Goal: Task Accomplishment & Management: Use online tool/utility

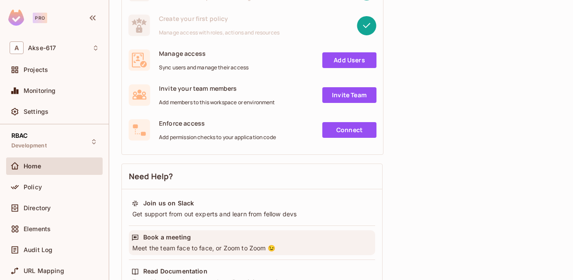
scroll to position [80, 0]
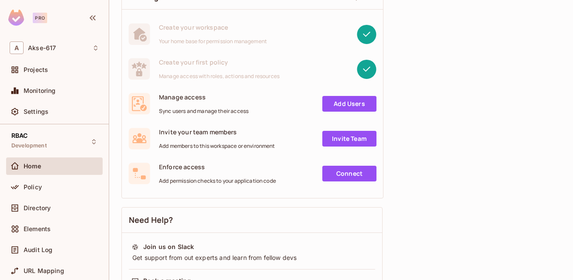
click at [183, 169] on span "Enforce access" at bounding box center [217, 167] width 117 height 8
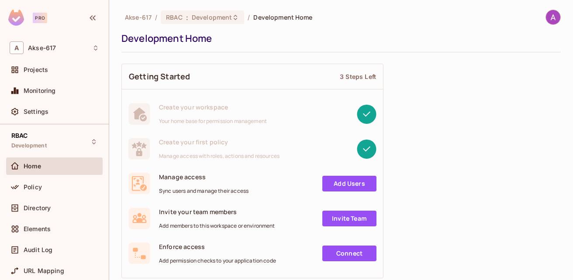
click at [146, 16] on span "Akse-617" at bounding box center [138, 17] width 27 height 8
click at [57, 191] on div "Policy" at bounding box center [55, 187] width 90 height 10
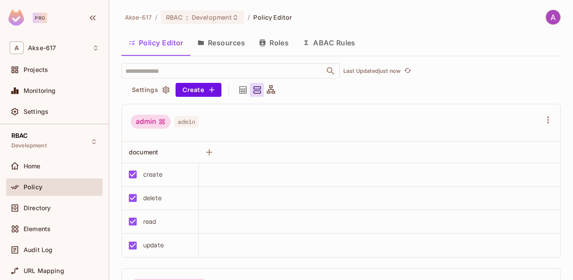
click at [332, 41] on button "ABAC Rules" at bounding box center [329, 43] width 67 height 22
